Goal: Task Accomplishment & Management: Use online tool/utility

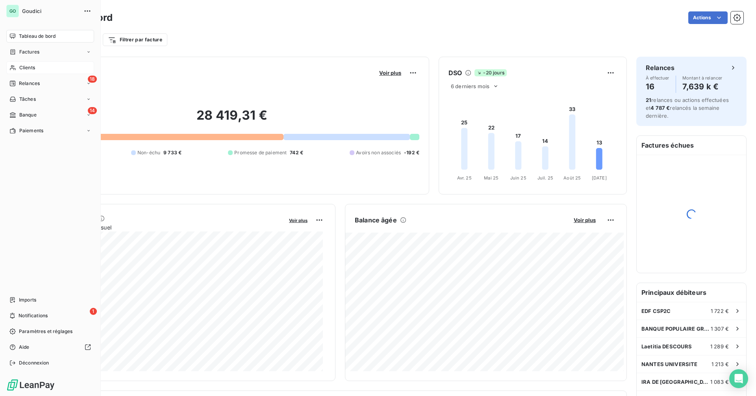
click at [32, 68] on span "Clients" at bounding box center [27, 67] width 16 height 7
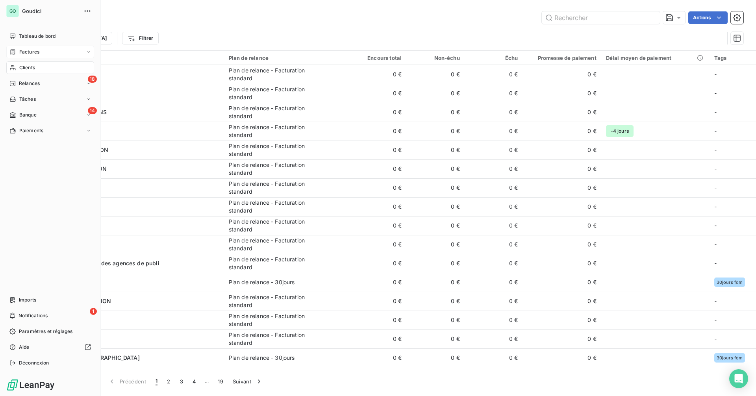
click at [17, 52] on div "Factures" at bounding box center [24, 51] width 30 height 7
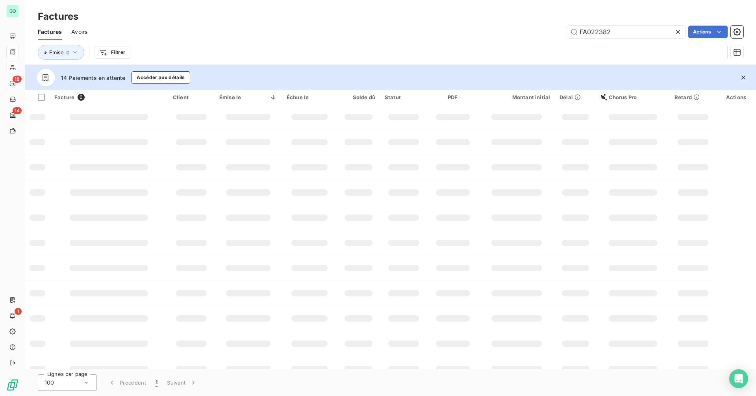
drag, startPoint x: 566, startPoint y: 32, endPoint x: 513, endPoint y: 23, distance: 53.8
click at [516, 31] on div "FA022382 Actions" at bounding box center [420, 32] width 646 height 13
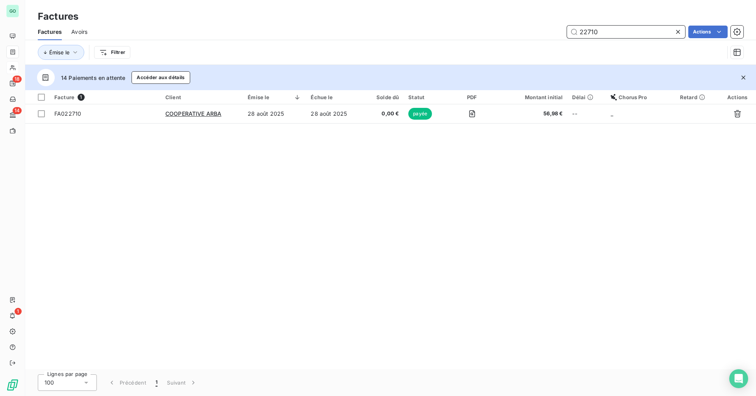
drag, startPoint x: 588, startPoint y: 30, endPoint x: 605, endPoint y: 31, distance: 16.3
click at [605, 31] on input "22710" at bounding box center [626, 32] width 118 height 13
drag, startPoint x: 612, startPoint y: 33, endPoint x: 487, endPoint y: 33, distance: 124.8
click at [487, 33] on div "22728 Actions" at bounding box center [420, 32] width 646 height 13
drag, startPoint x: 590, startPoint y: 31, endPoint x: 607, endPoint y: 31, distance: 16.9
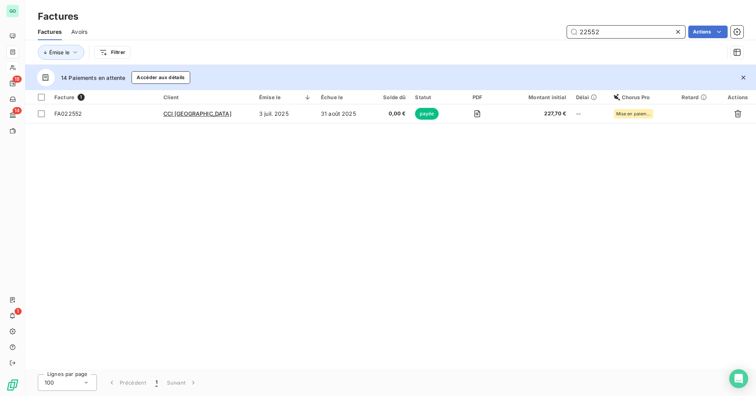
click at [607, 31] on input "22552" at bounding box center [626, 32] width 118 height 13
type input "22571"
click at [588, 33] on input "22571" at bounding box center [626, 32] width 118 height 13
drag, startPoint x: 588, startPoint y: 33, endPoint x: 628, endPoint y: 31, distance: 40.2
click at [628, 31] on input "22571" at bounding box center [626, 32] width 118 height 13
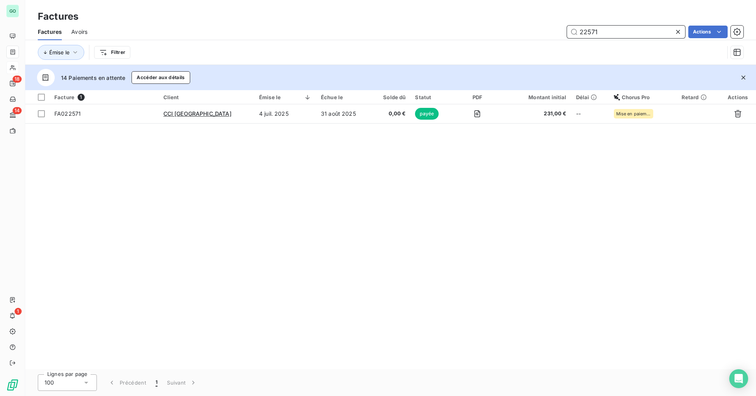
click at [618, 32] on input "22571" at bounding box center [626, 32] width 118 height 13
click at [588, 31] on input "22571" at bounding box center [626, 32] width 118 height 13
drag, startPoint x: 587, startPoint y: 31, endPoint x: 616, endPoint y: 30, distance: 28.4
click at [616, 30] on input "22585" at bounding box center [626, 32] width 118 height 13
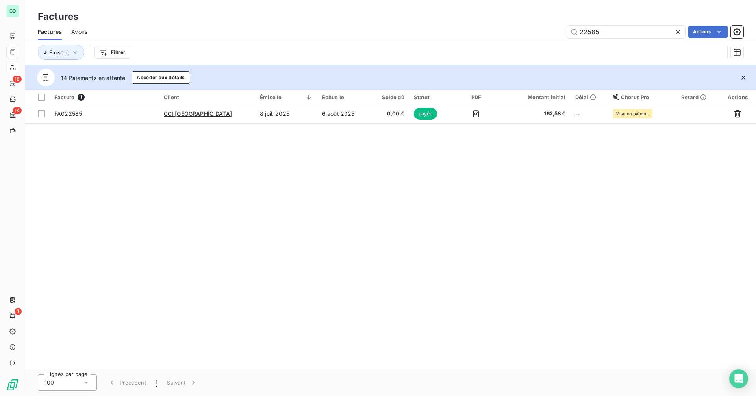
click at [522, 203] on div "Facture 1 Client Émise le Échue le Solde dû Statut PDF Montant initial Délai Ch…" at bounding box center [390, 229] width 731 height 279
drag, startPoint x: 587, startPoint y: 31, endPoint x: 615, endPoint y: 32, distance: 28.4
click at [615, 32] on input "22585" at bounding box center [626, 32] width 118 height 13
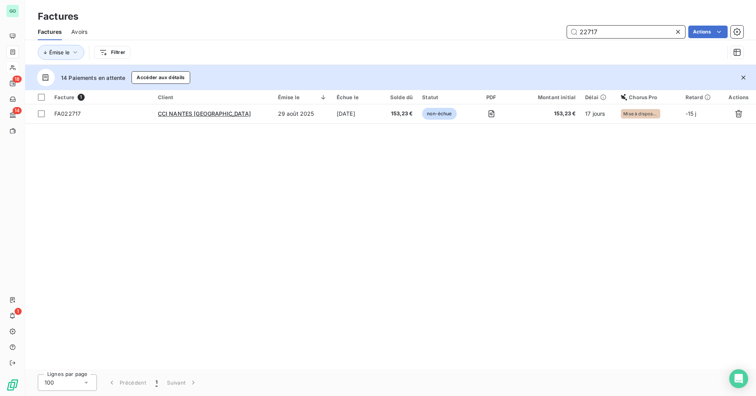
drag, startPoint x: 586, startPoint y: 32, endPoint x: 612, endPoint y: 33, distance: 26.0
click at [612, 33] on input "22717" at bounding box center [626, 32] width 118 height 13
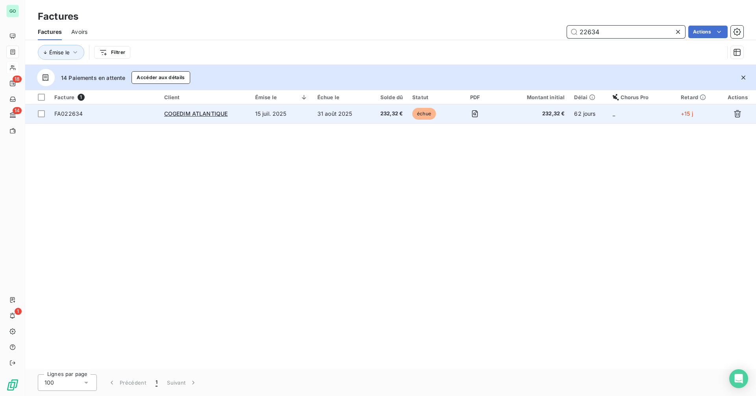
type input "22634"
click at [268, 114] on td "15 juil. 2025" at bounding box center [281, 113] width 62 height 19
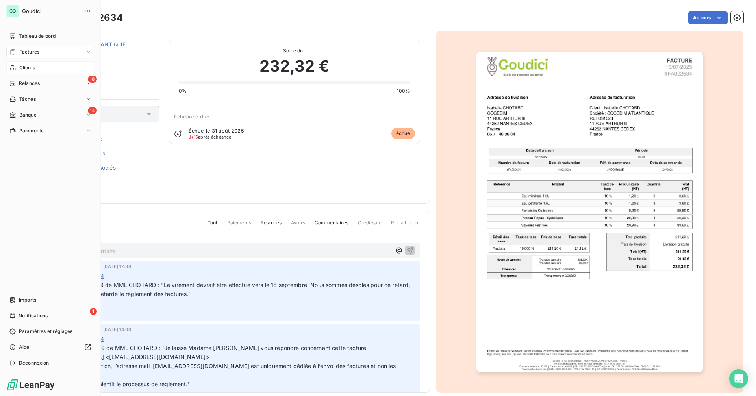
click at [30, 53] on span "Factures" at bounding box center [29, 51] width 20 height 7
drag, startPoint x: 43, startPoint y: 131, endPoint x: 68, endPoint y: 131, distance: 25.2
click at [43, 131] on span "Paiements" at bounding box center [31, 130] width 24 height 7
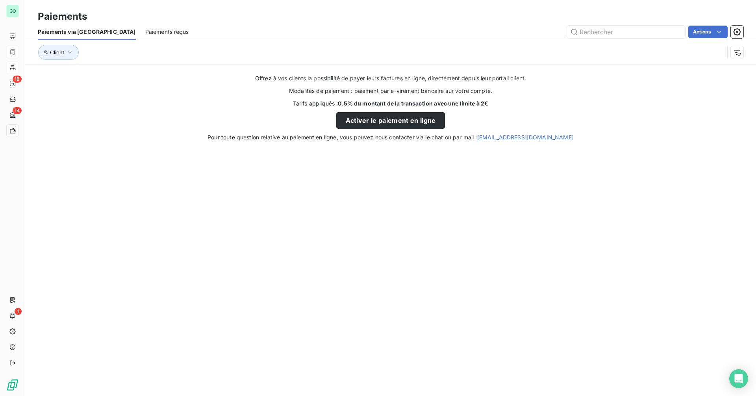
click at [145, 34] on span "Paiements reçus" at bounding box center [166, 32] width 43 height 8
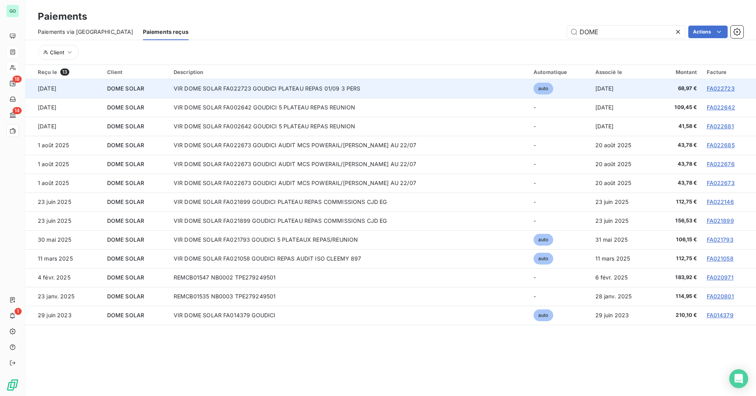
type input "DOME"
click at [641, 91] on td "13 sept. 2025" at bounding box center [623, 88] width 66 height 19
click at [351, 86] on td "VIR DOME SOLAR FA022723 GOUDICI PLATEAU REPAS 01/09 3 PERS" at bounding box center [349, 88] width 360 height 19
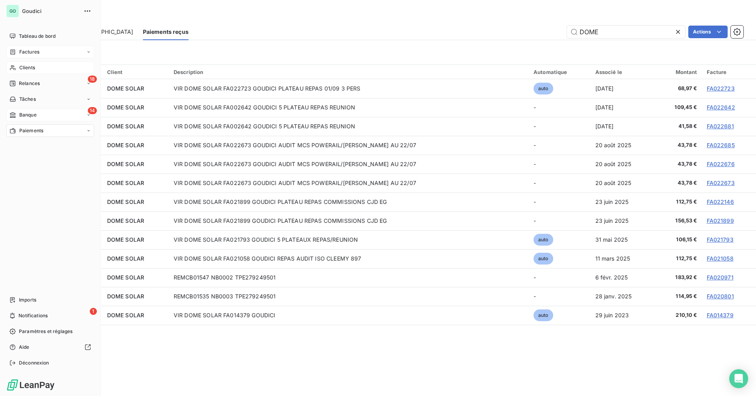
click at [74, 116] on div "14 Banque" at bounding box center [50, 115] width 88 height 13
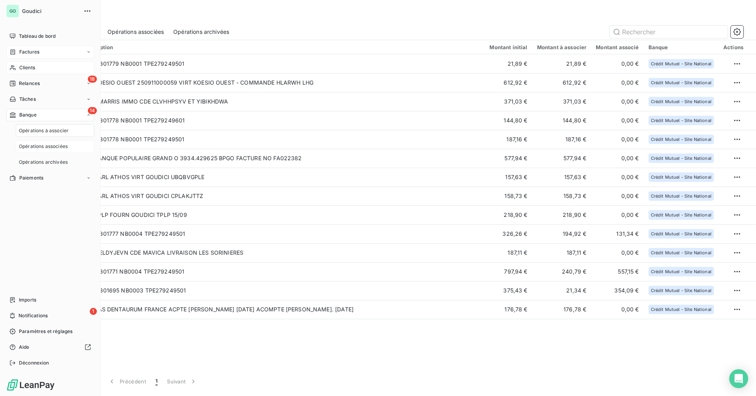
click at [59, 146] on span "Opérations associées" at bounding box center [43, 146] width 49 height 7
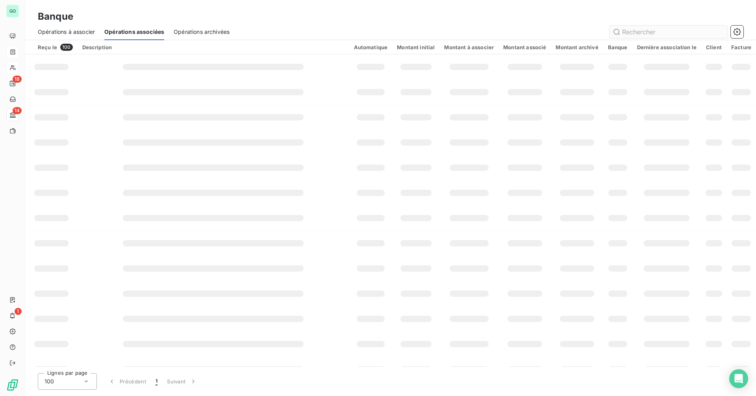
click at [639, 32] on input "text" at bounding box center [668, 32] width 118 height 13
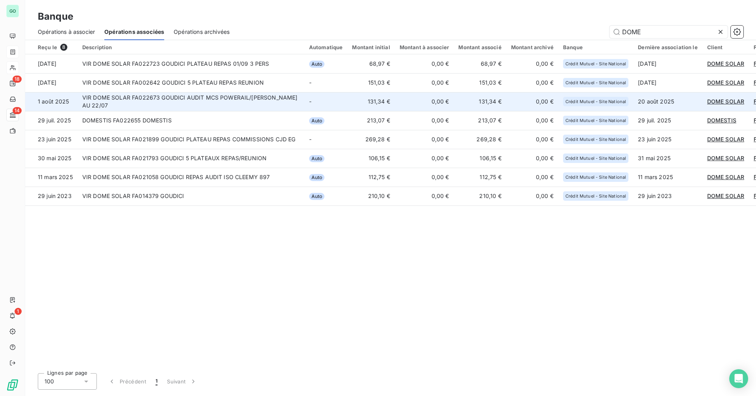
click at [352, 102] on td "131,34 €" at bounding box center [370, 101] width 47 height 19
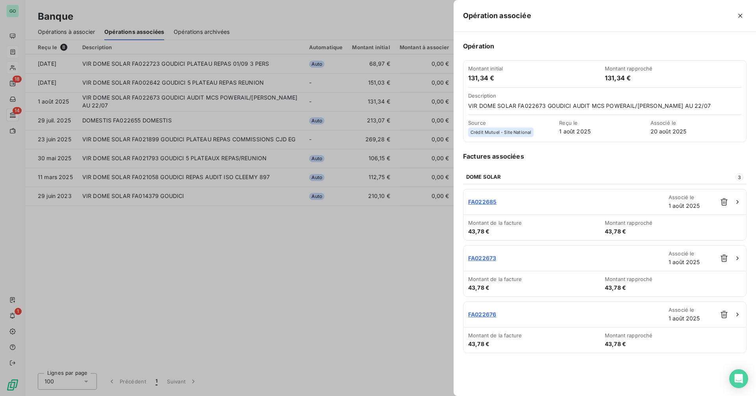
click at [326, 89] on div at bounding box center [378, 198] width 756 height 396
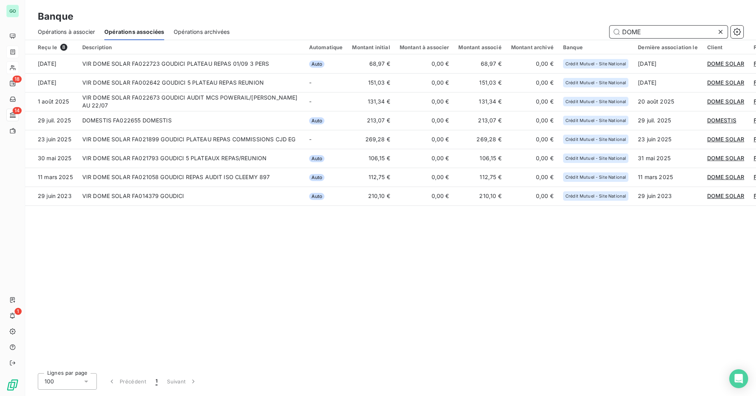
drag, startPoint x: 646, startPoint y: 33, endPoint x: 534, endPoint y: 33, distance: 112.2
click at [534, 33] on div "DOME" at bounding box center [491, 32] width 504 height 13
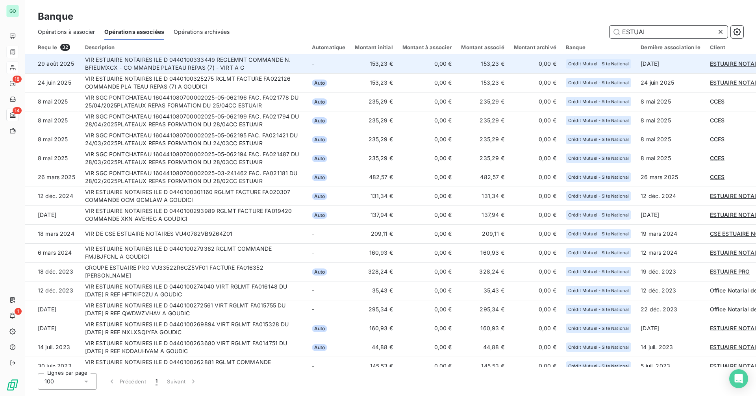
type input "ESTUAI"
click at [219, 67] on td "VIR ESTUAIRE NOTAIRES ILE D 0440100333449 REGLEMNT COMMANDE N. BFIEUMXCX - CO M…" at bounding box center [193, 63] width 227 height 19
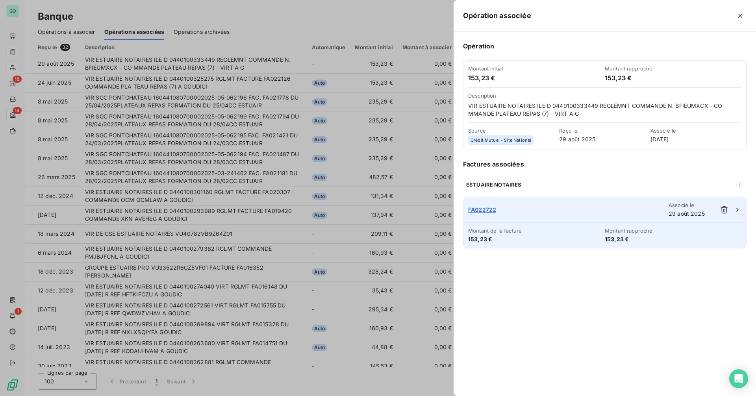
click at [485, 209] on span "FA022722" at bounding box center [568, 210] width 200 height 8
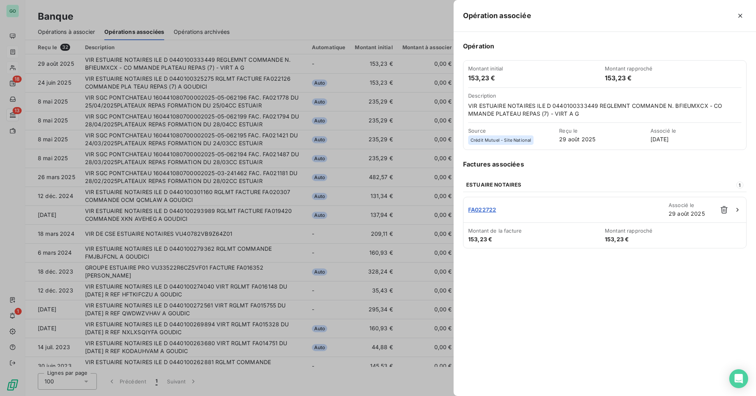
click at [207, 34] on div at bounding box center [378, 198] width 756 height 396
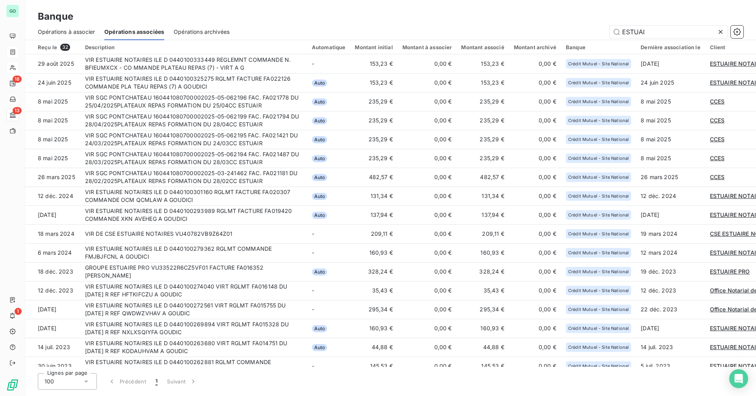
click at [202, 33] on span "Opérations archivées" at bounding box center [202, 32] width 56 height 8
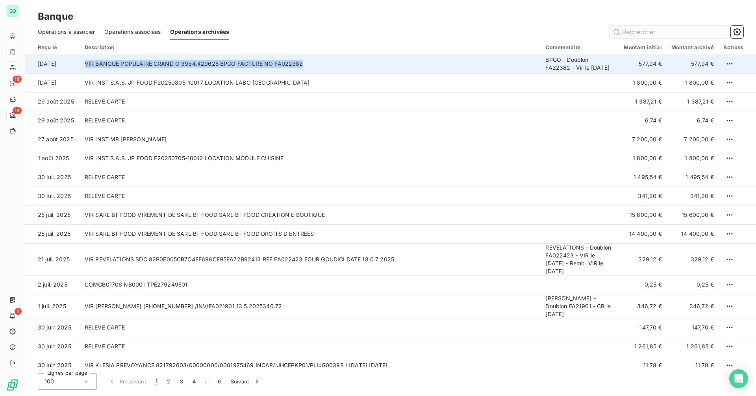
drag, startPoint x: 85, startPoint y: 66, endPoint x: 324, endPoint y: 69, distance: 239.0
click at [324, 69] on td "VIR BANQUE POPULAIRE GRAND O 3934.429625 BPGO FACTURE NO FA022382" at bounding box center [310, 63] width 461 height 19
copy td "VIR BANQUE POPULAIRE GRAND O 3934.429625 BPGO FACTURE NO FA022382"
drag, startPoint x: 34, startPoint y: 64, endPoint x: 72, endPoint y: 65, distance: 38.6
click at [72, 65] on td "[DATE]" at bounding box center [52, 63] width 55 height 19
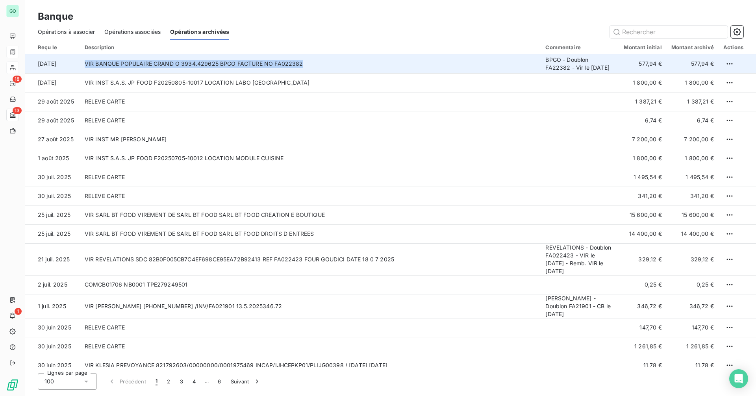
copy td "[DATE]"
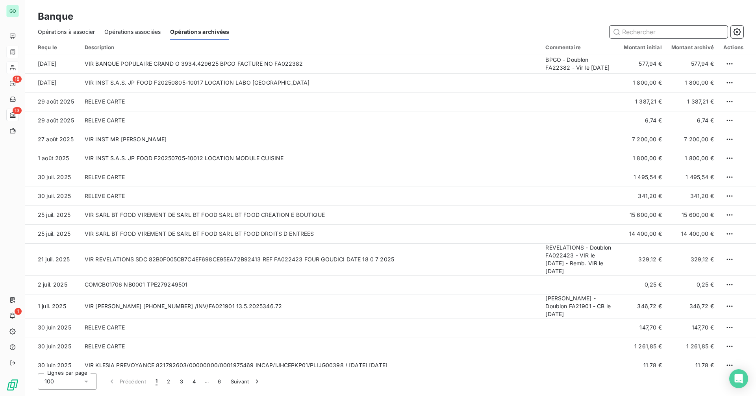
click at [656, 30] on input "text" at bounding box center [668, 32] width 118 height 13
click at [122, 29] on span "Opérations associées" at bounding box center [132, 32] width 56 height 8
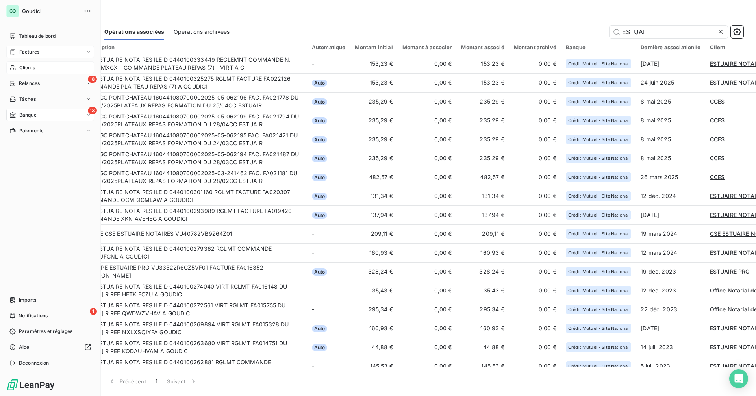
drag, startPoint x: 15, startPoint y: 49, endPoint x: 25, endPoint y: 49, distance: 9.5
click at [15, 49] on icon at bounding box center [12, 52] width 7 height 6
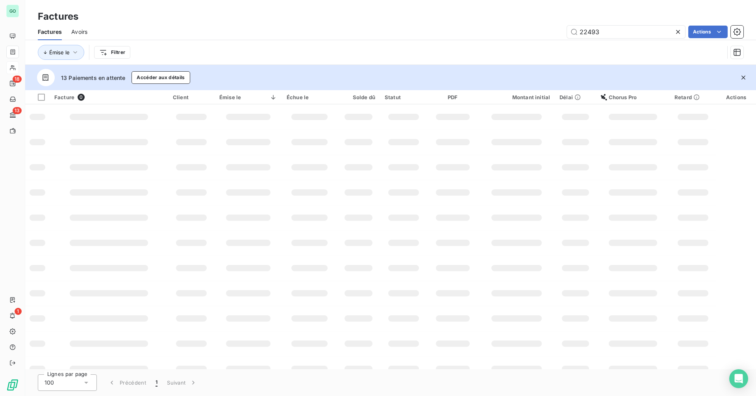
drag, startPoint x: 607, startPoint y: 34, endPoint x: 465, endPoint y: 39, distance: 141.4
click at [467, 38] on div "22493 Actions" at bounding box center [420, 32] width 646 height 13
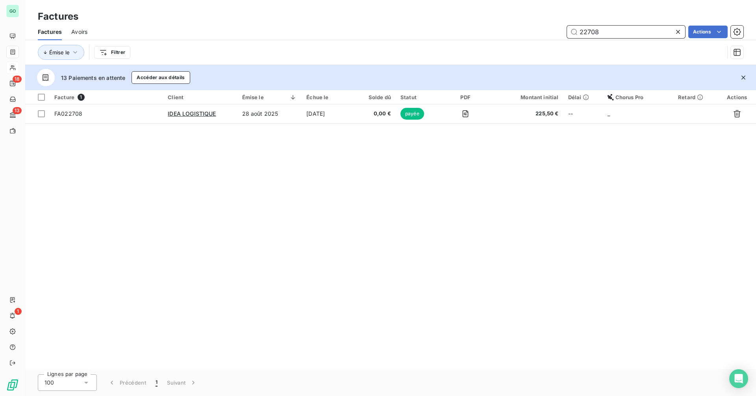
drag, startPoint x: 594, startPoint y: 34, endPoint x: 615, endPoint y: 37, distance: 21.8
click at [615, 37] on input "22708" at bounding box center [626, 32] width 118 height 13
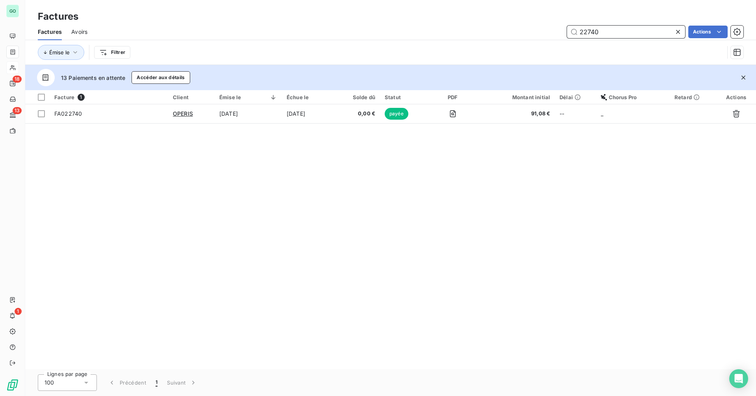
type input "22740"
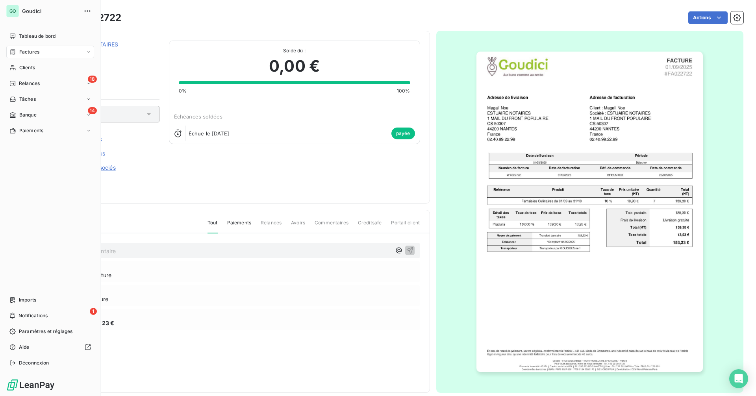
drag, startPoint x: 23, startPoint y: 51, endPoint x: 192, endPoint y: 51, distance: 169.3
click at [23, 51] on span "Factures" at bounding box center [29, 51] width 20 height 7
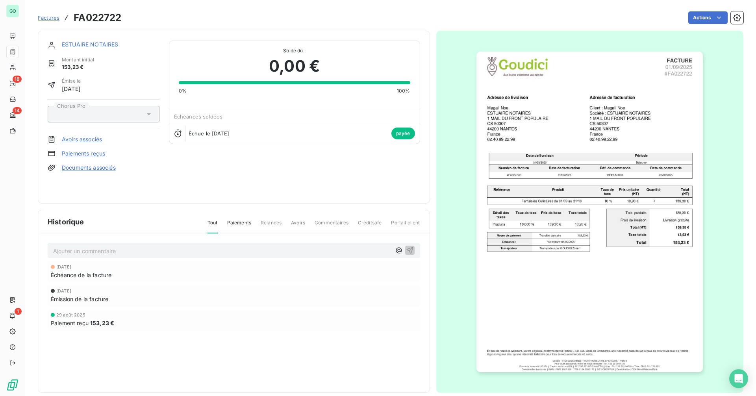
click at [57, 16] on span "Factures" at bounding box center [49, 18] width 22 height 6
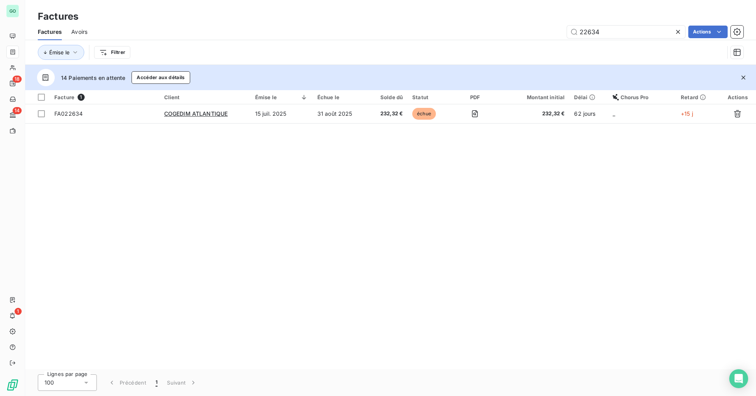
drag, startPoint x: 600, startPoint y: 33, endPoint x: 535, endPoint y: 33, distance: 65.3
click at [535, 33] on div "22634 Actions" at bounding box center [420, 32] width 646 height 13
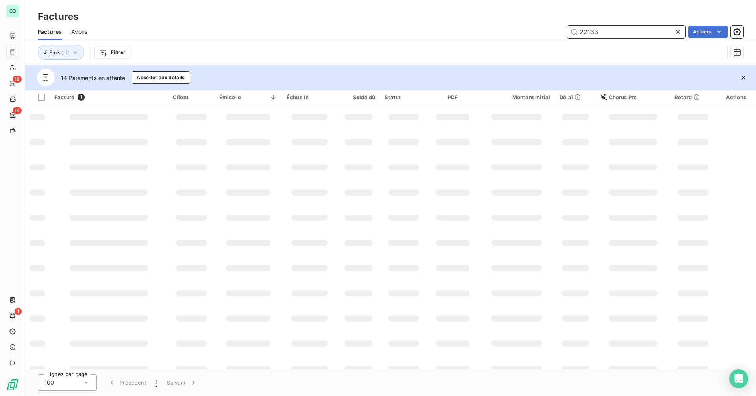
drag, startPoint x: 585, startPoint y: 32, endPoint x: 611, endPoint y: 33, distance: 25.2
click at [611, 33] on input "22133" at bounding box center [626, 32] width 118 height 13
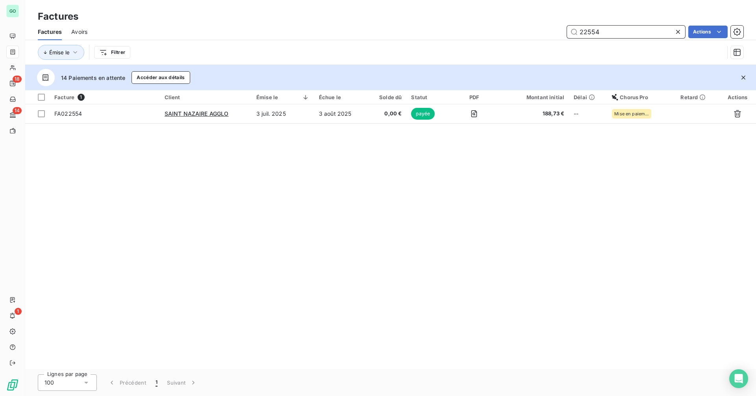
click at [587, 32] on input "22554" at bounding box center [626, 32] width 118 height 13
click at [587, 31] on input "22554" at bounding box center [626, 32] width 118 height 13
drag, startPoint x: 587, startPoint y: 34, endPoint x: 614, endPoint y: 30, distance: 26.7
click at [614, 30] on input "22554" at bounding box center [626, 32] width 118 height 13
type input "22493"
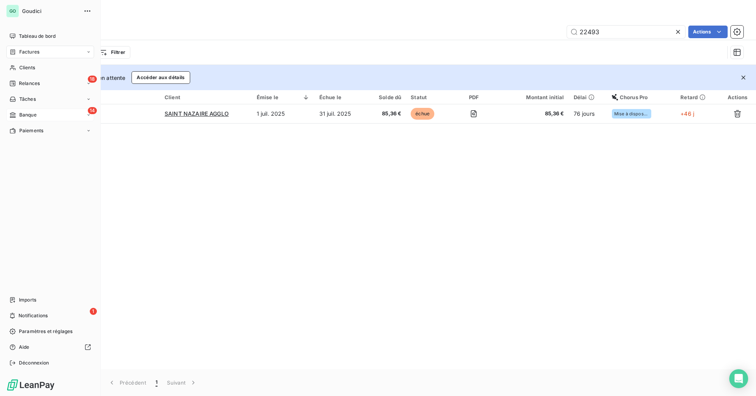
click at [48, 115] on div "14 Banque" at bounding box center [50, 115] width 88 height 13
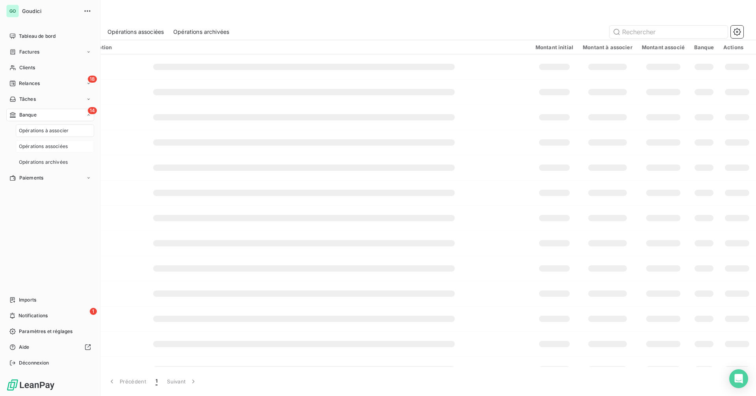
click at [50, 145] on span "Opérations associées" at bounding box center [43, 146] width 49 height 7
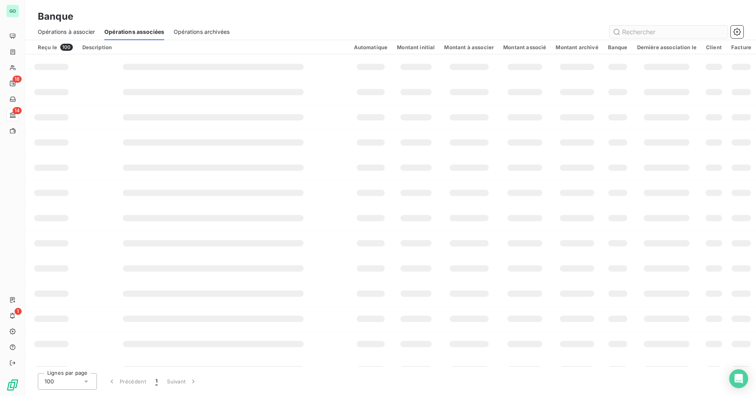
click at [634, 32] on input "text" at bounding box center [668, 32] width 118 height 13
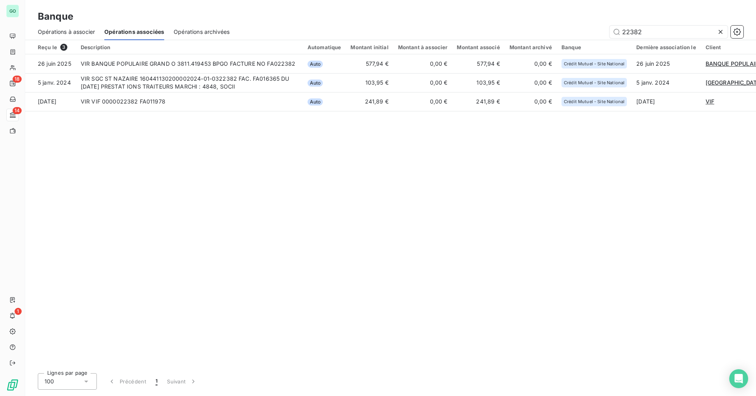
type input "22382"
click at [198, 30] on span "Opérations archivées" at bounding box center [202, 32] width 56 height 8
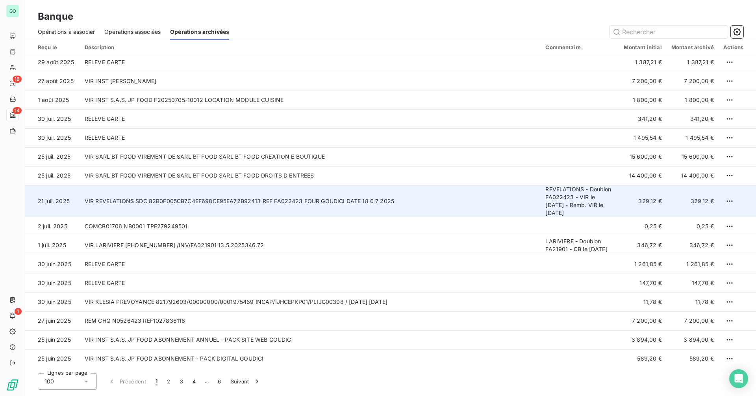
scroll to position [79, 0]
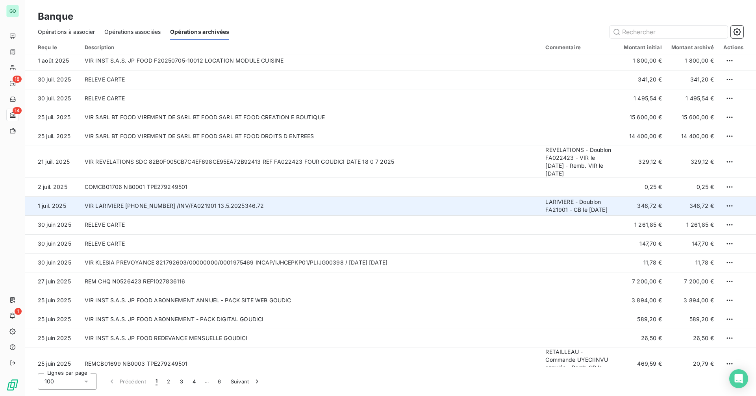
drag, startPoint x: 546, startPoint y: 200, endPoint x: 618, endPoint y: 211, distance: 72.9
click at [618, 211] on td "LARIVIERE - Doublon FA21901 - CB le [DATE]" at bounding box center [579, 205] width 78 height 19
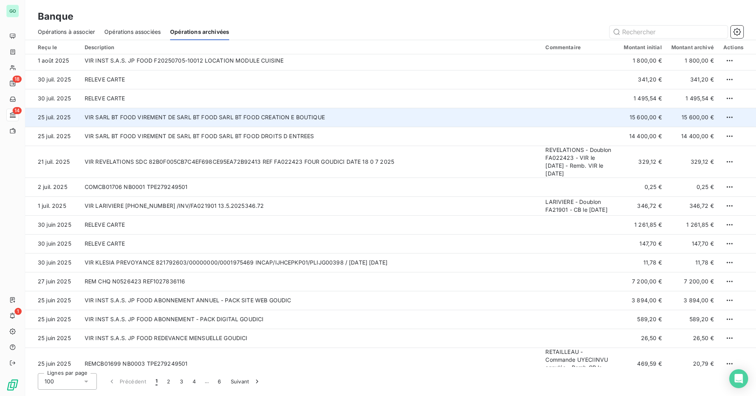
copy td "LARIVIERE - Doublon FA21901 - CB le [DATE]"
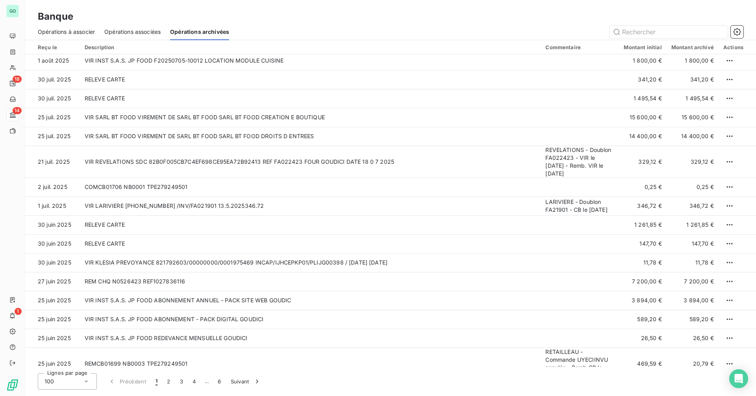
click at [134, 32] on span "Opérations associées" at bounding box center [132, 32] width 56 height 8
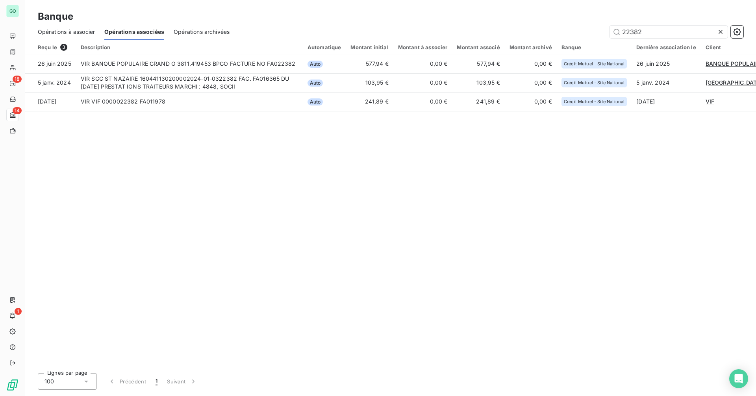
click at [72, 31] on span "Opérations à associer" at bounding box center [66, 32] width 57 height 8
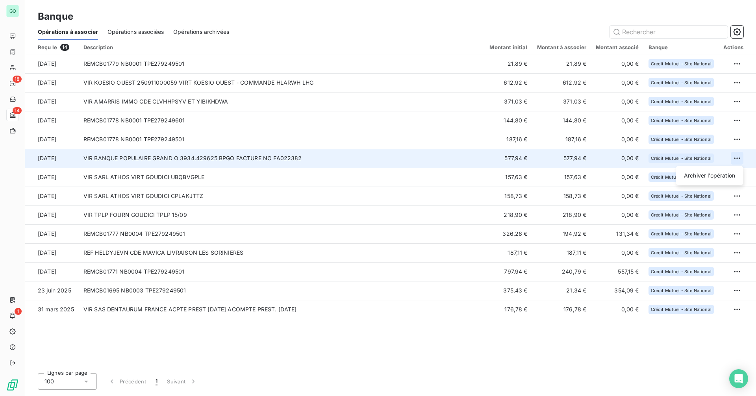
click at [739, 157] on html "GO 18 14 1 Banque Opérations à associer Opérations associées Opérations archivé…" at bounding box center [378, 198] width 756 height 396
click at [702, 178] on div "Archiver l’opération" at bounding box center [709, 175] width 61 height 13
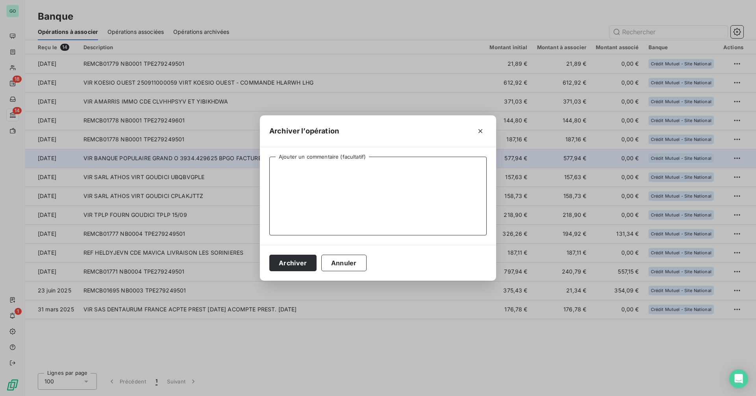
click at [374, 182] on textarea "Ajouter un commentaire (facultatif)" at bounding box center [377, 196] width 217 height 79
paste textarea "LARIVIERE - Doublon FA21901 - CB le [DATE]"
click at [333, 169] on textarea "BPGO - Doublon LARIVIERE - Doublon FA21901 - CB le [DATE]" at bounding box center [377, 196] width 217 height 79
drag, startPoint x: 333, startPoint y: 169, endPoint x: 373, endPoint y: 169, distance: 40.5
click at [373, 169] on textarea "BPGO - Doublon LARIVIERE - Doublon FA21901 - CB le [DATE]" at bounding box center [377, 196] width 217 height 79
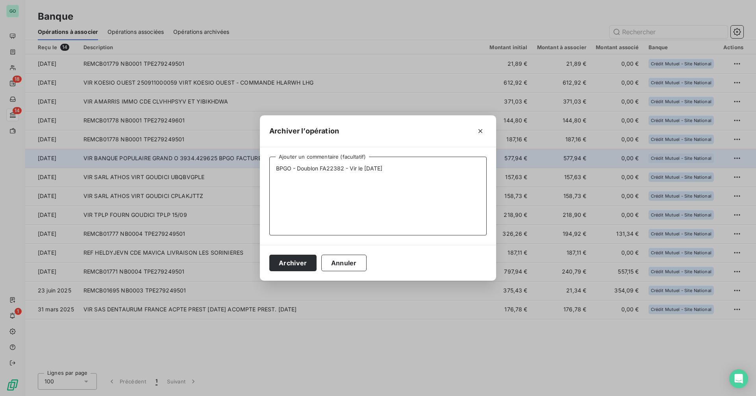
click at [400, 170] on textarea "BPGO - Doublon FA22382 - Vir le [DATE]" at bounding box center [377, 196] width 217 height 79
type textarea "BPGO - Doublon FA22382 - Vir le [DATE]"
click at [305, 260] on button "Archiver" at bounding box center [292, 263] width 47 height 17
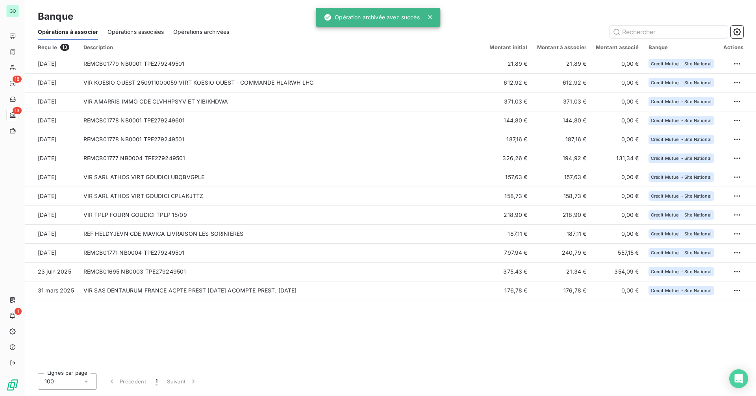
click at [144, 29] on span "Opérations associées" at bounding box center [135, 32] width 56 height 8
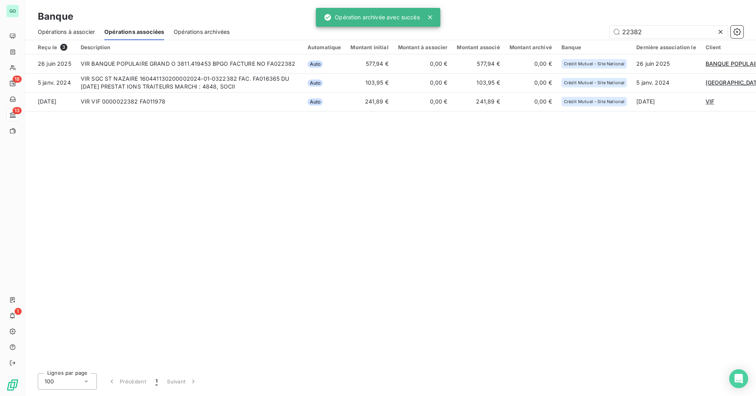
click at [202, 33] on span "Opérations archivées" at bounding box center [202, 32] width 56 height 8
